Goal: Find specific page/section: Find specific page/section

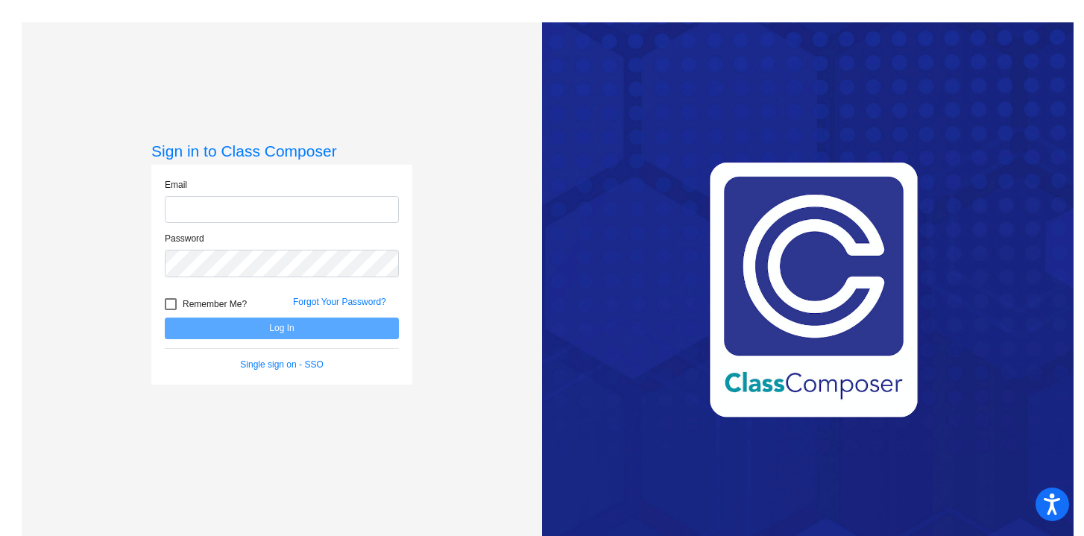
type input "[EMAIL_ADDRESS][DOMAIN_NAME]"
click at [312, 331] on button "Log In" at bounding box center [282, 329] width 234 height 22
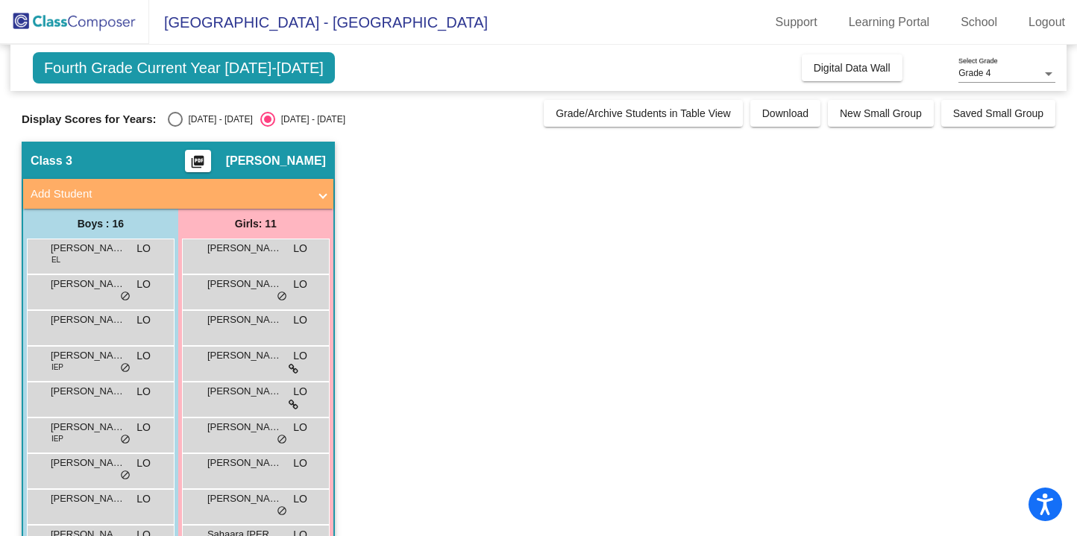
click at [171, 115] on div "Select an option" at bounding box center [175, 119] width 15 height 15
click at [175, 127] on input "[DATE] - [DATE]" at bounding box center [175, 127] width 1 height 1
radio input "true"
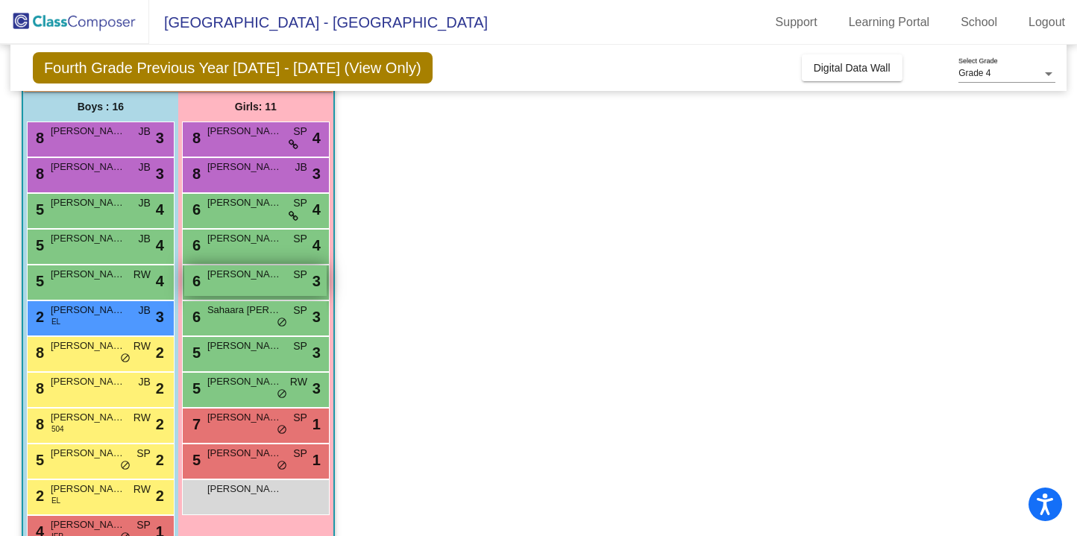
scroll to position [119, 0]
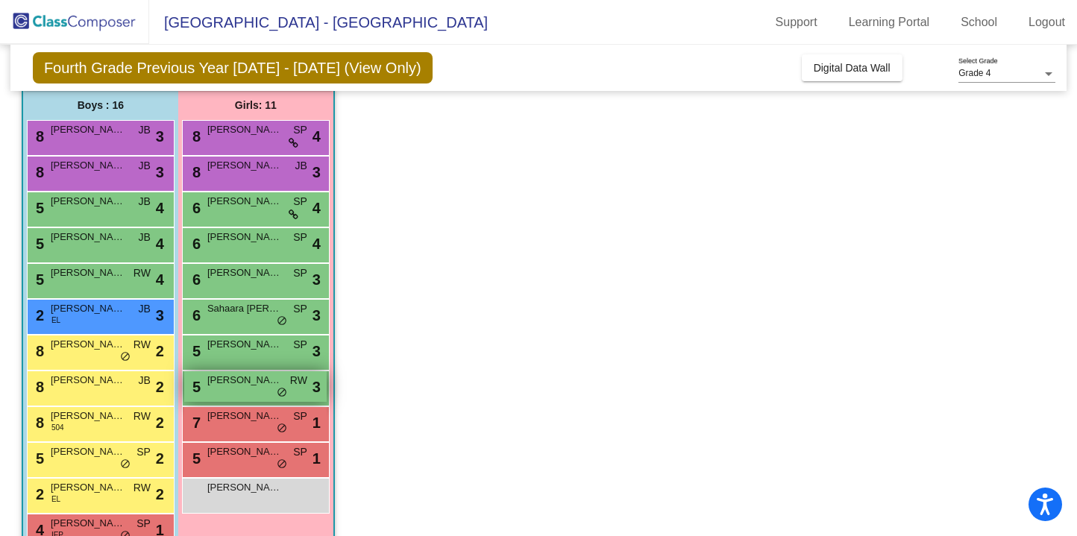
click at [228, 390] on div "5 [PERSON_NAME] RW lock do_not_disturb_alt 3" at bounding box center [255, 386] width 142 height 31
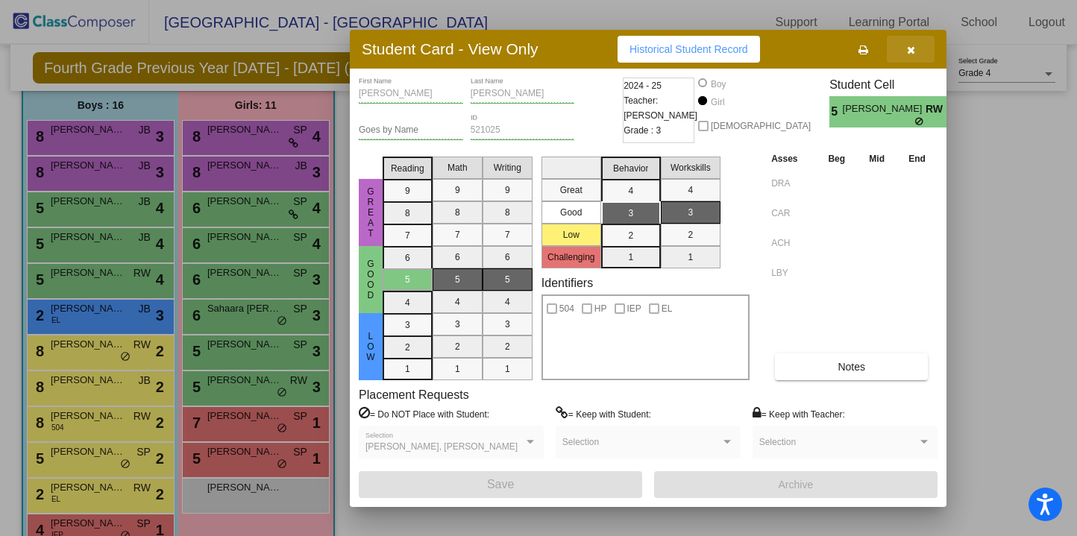
click at [913, 48] on icon "button" at bounding box center [911, 50] width 8 height 10
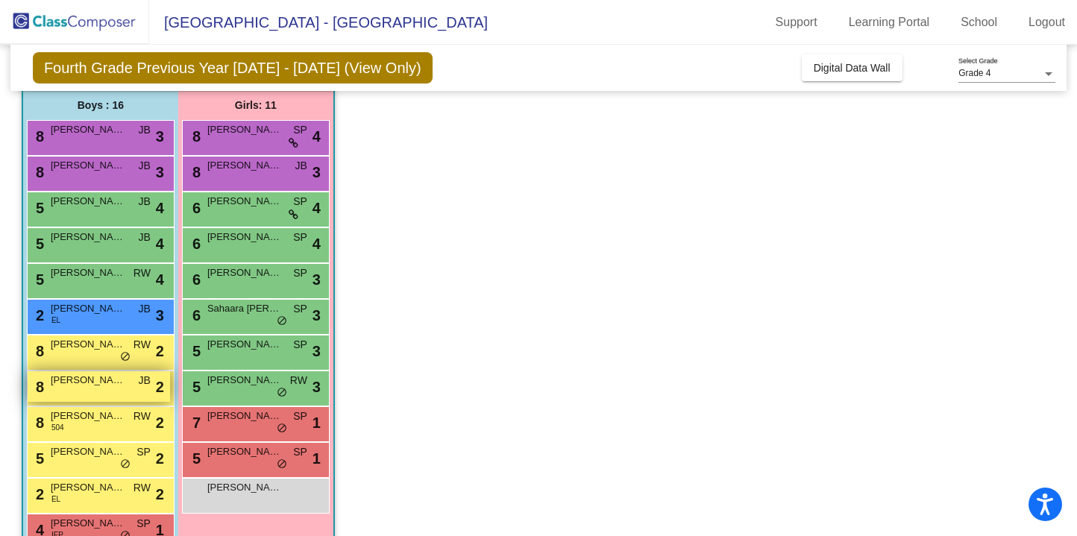
click at [77, 394] on div "8 Evren [PERSON_NAME] lock do_not_disturb_alt 2" at bounding box center [99, 386] width 142 height 31
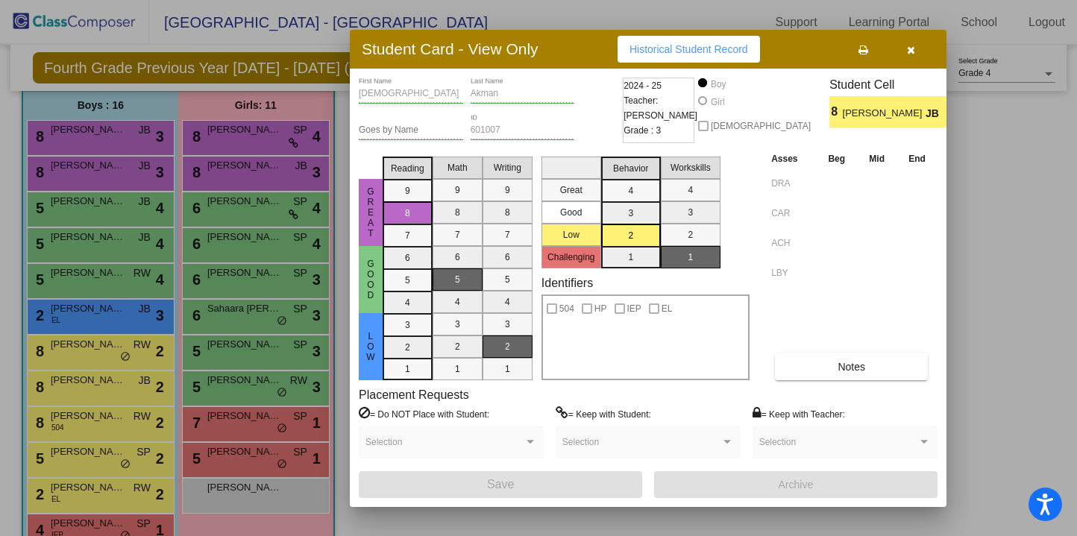
scroll to position [0, 0]
click at [98, 464] on div at bounding box center [538, 268] width 1077 height 536
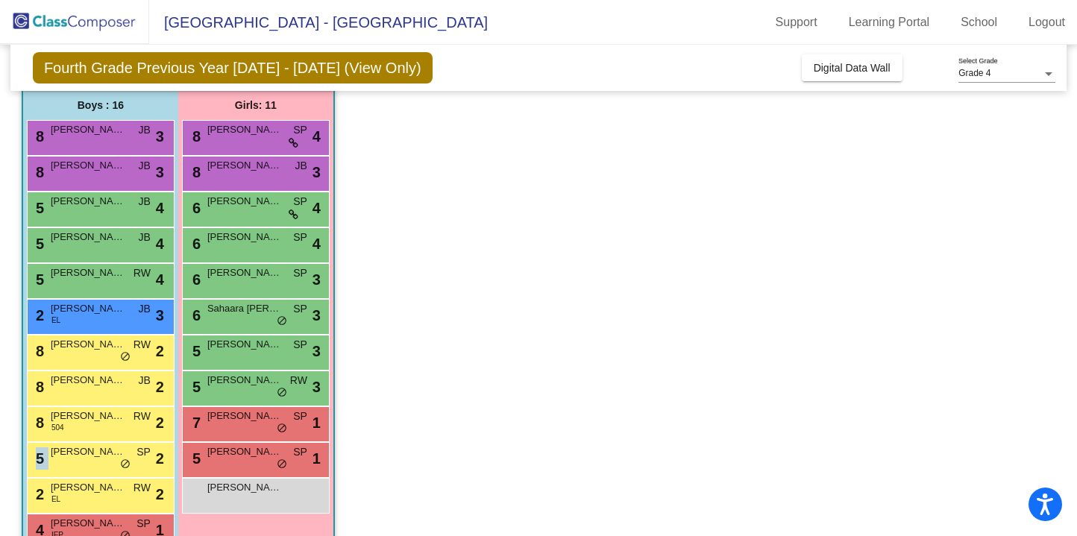
click at [98, 464] on div "5 [PERSON_NAME] SP lock do_not_disturb_alt 2" at bounding box center [99, 458] width 142 height 31
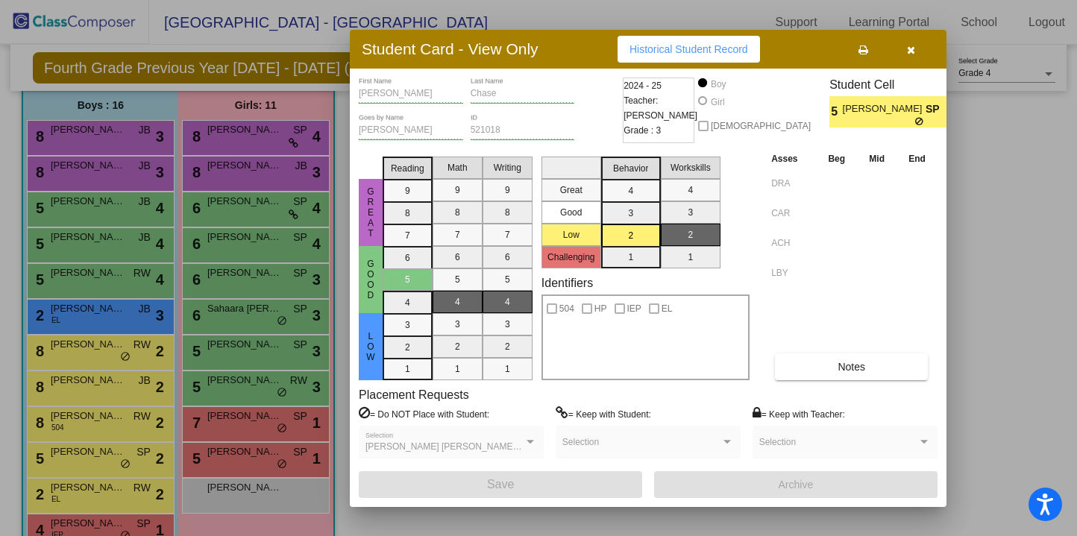
click at [104, 497] on div at bounding box center [538, 268] width 1077 height 536
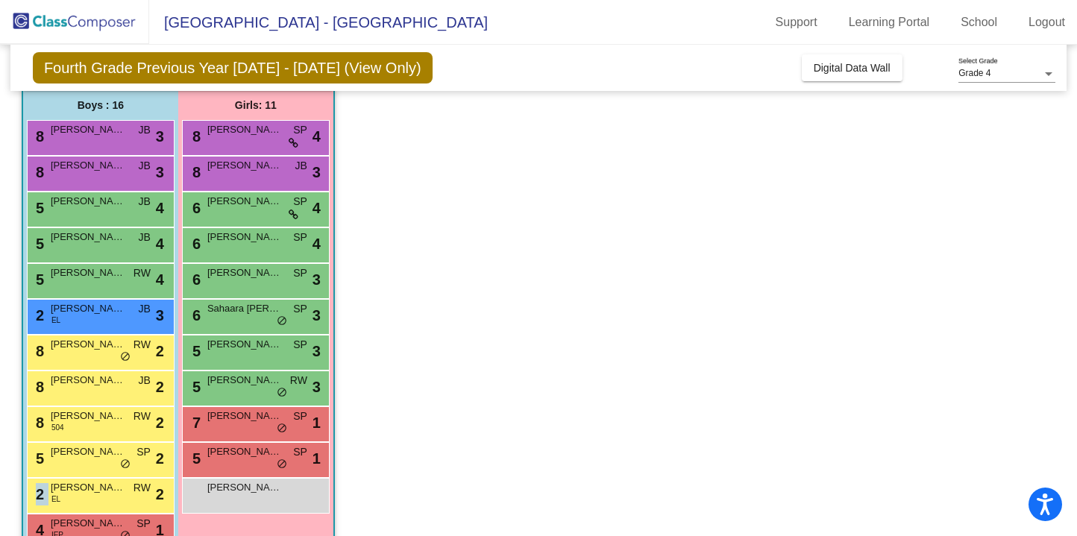
click at [104, 497] on div "2 [PERSON_NAME] EL RW lock do_not_disturb_alt 2" at bounding box center [99, 494] width 142 height 31
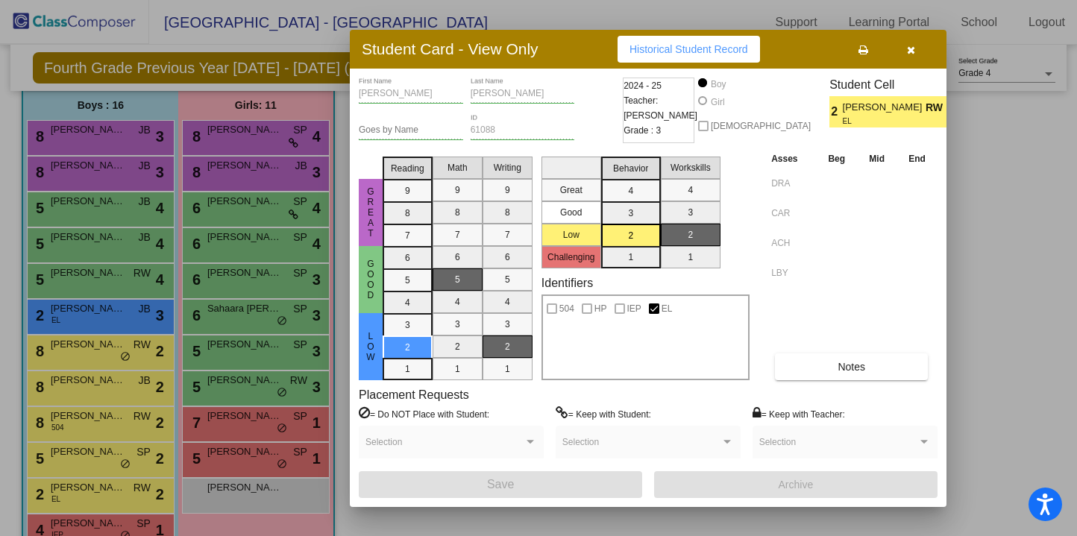
click at [99, 313] on div at bounding box center [538, 268] width 1077 height 536
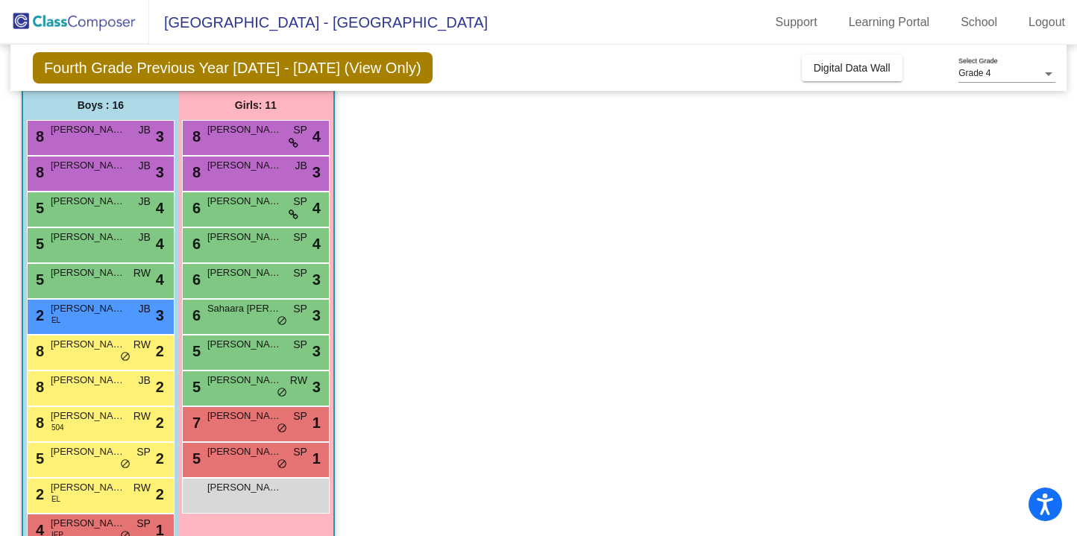
click at [99, 313] on span "[PERSON_NAME]" at bounding box center [88, 308] width 75 height 15
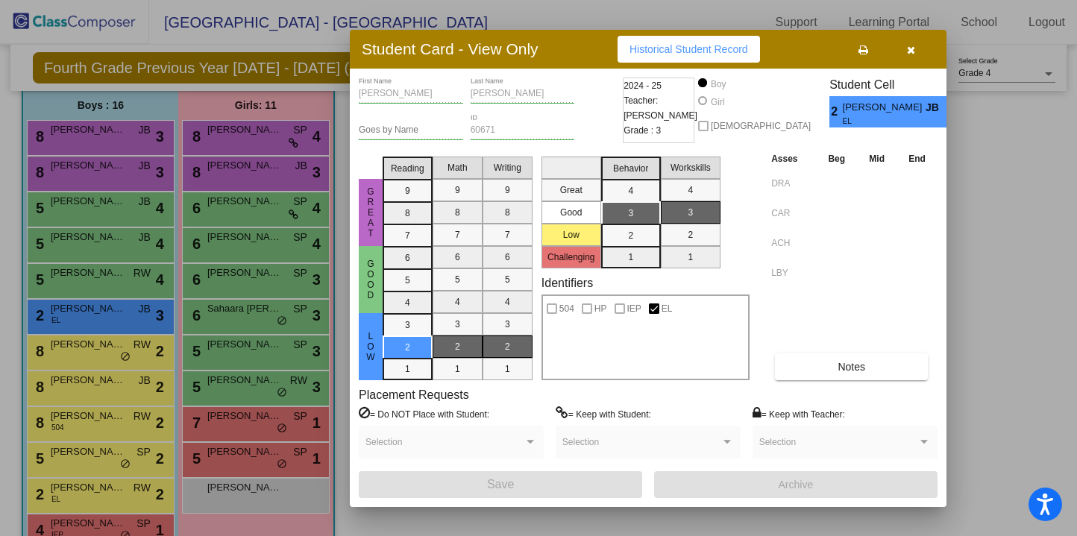
click at [911, 51] on icon "button" at bounding box center [911, 50] width 8 height 10
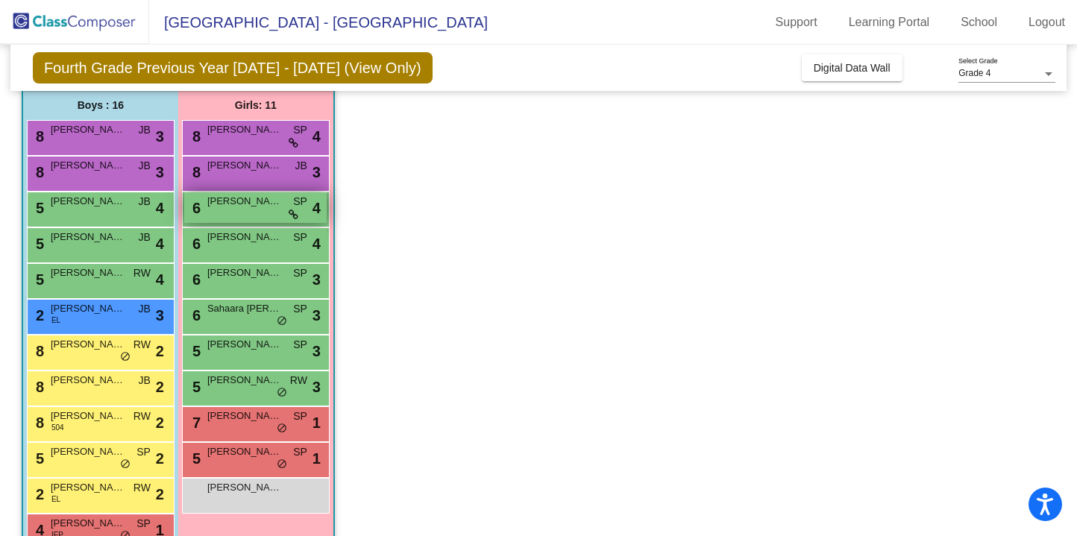
click at [227, 210] on div "6 [PERSON_NAME] SP lock do_not_disturb_alt 4" at bounding box center [255, 207] width 142 height 31
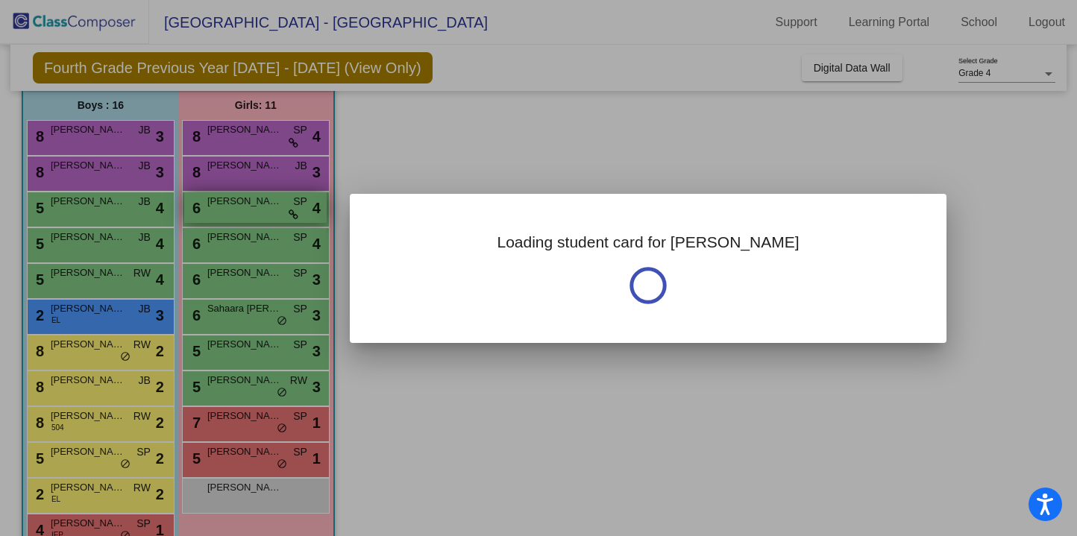
click at [227, 210] on div at bounding box center [538, 268] width 1077 height 536
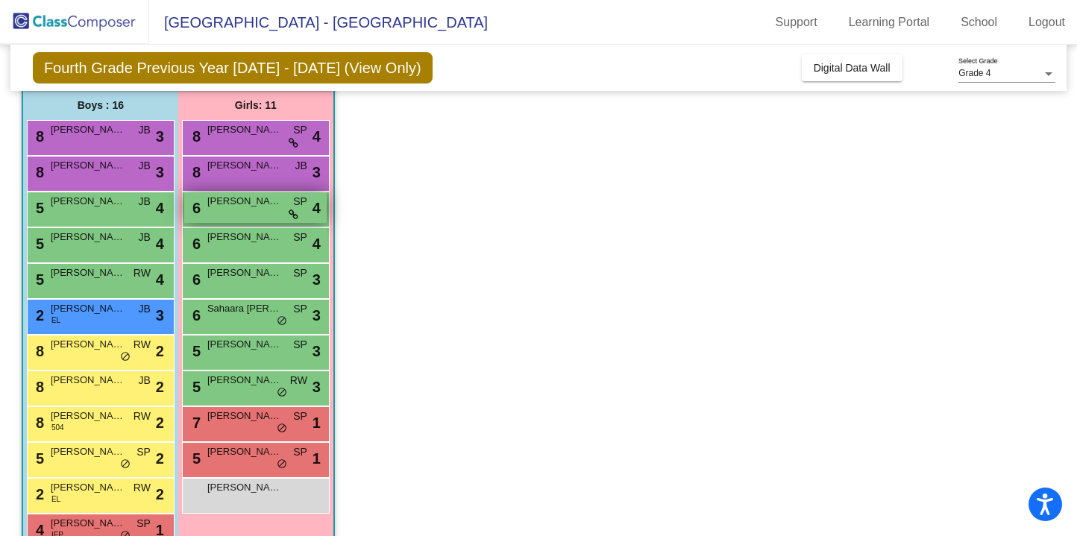
click at [227, 210] on div "6 [PERSON_NAME] SP lock do_not_disturb_alt 4" at bounding box center [255, 207] width 142 height 31
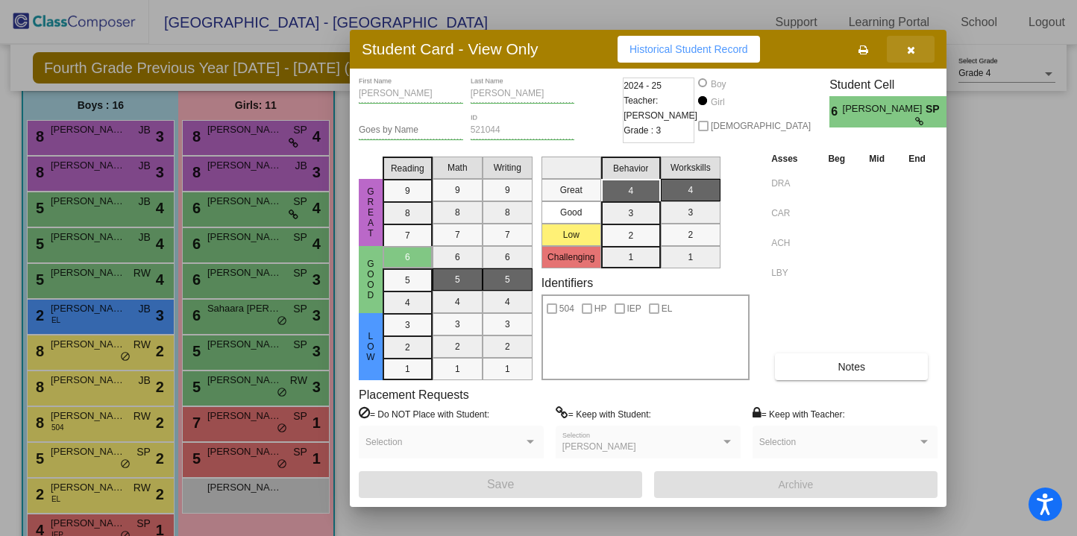
click at [911, 51] on icon "button" at bounding box center [911, 50] width 8 height 10
